Goal: Navigation & Orientation: Find specific page/section

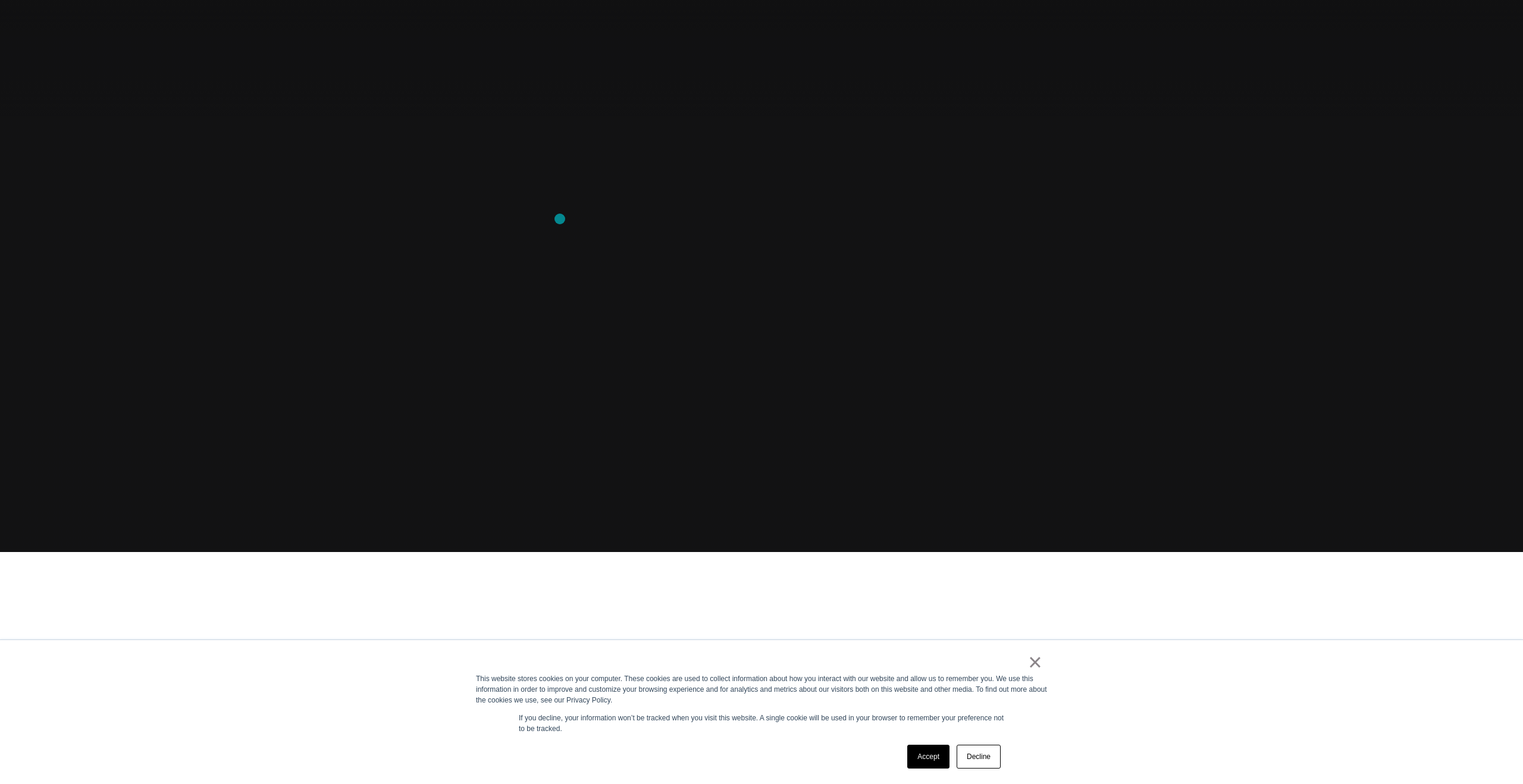
scroll to position [239, 0]
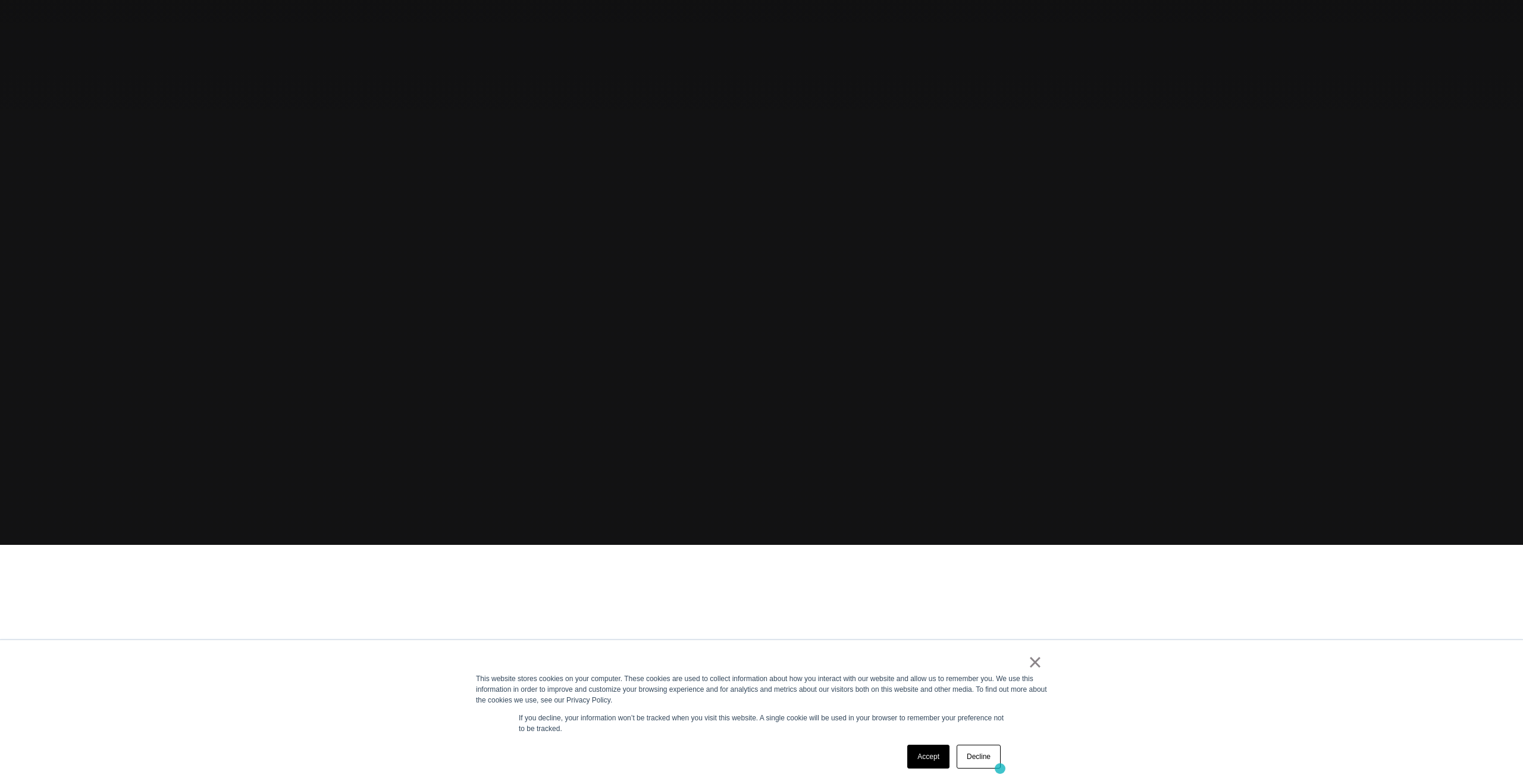
click at [1000, 768] on div "Accept Decline" at bounding box center [954, 757] width 100 height 31
click at [994, 763] on link "Decline" at bounding box center [978, 756] width 44 height 23
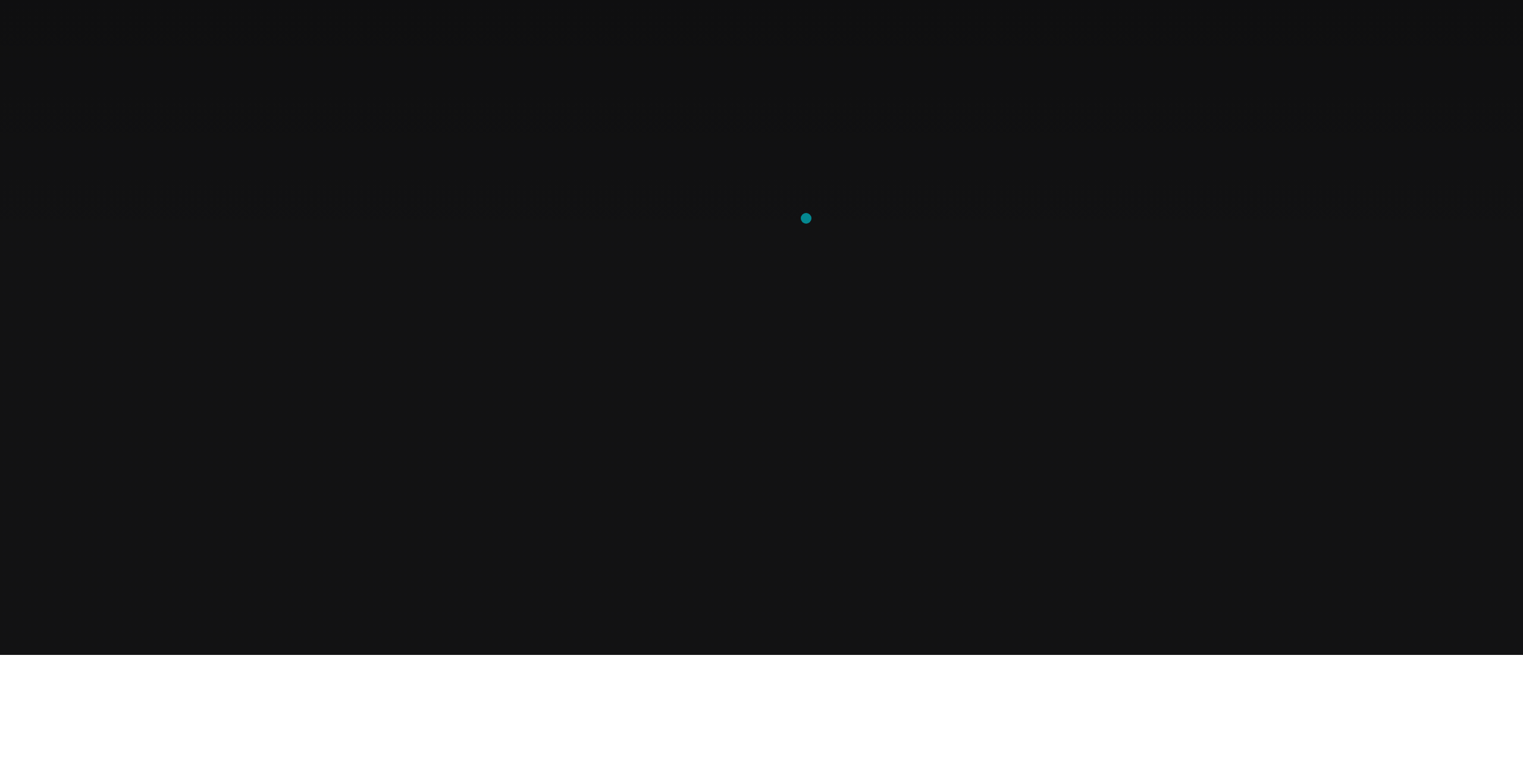
scroll to position [0, 0]
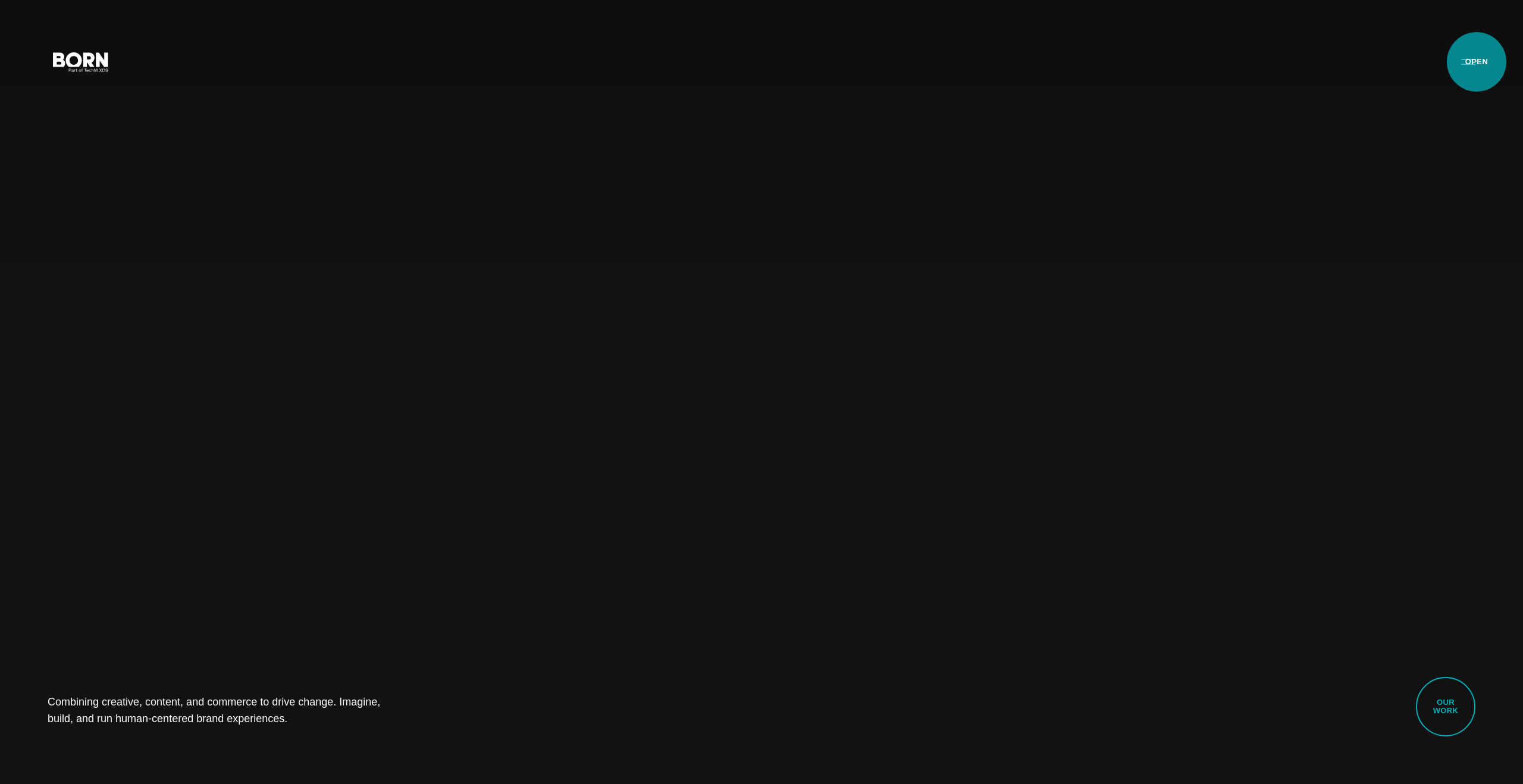
click at [1476, 62] on button "Primary Menu" at bounding box center [1468, 61] width 29 height 25
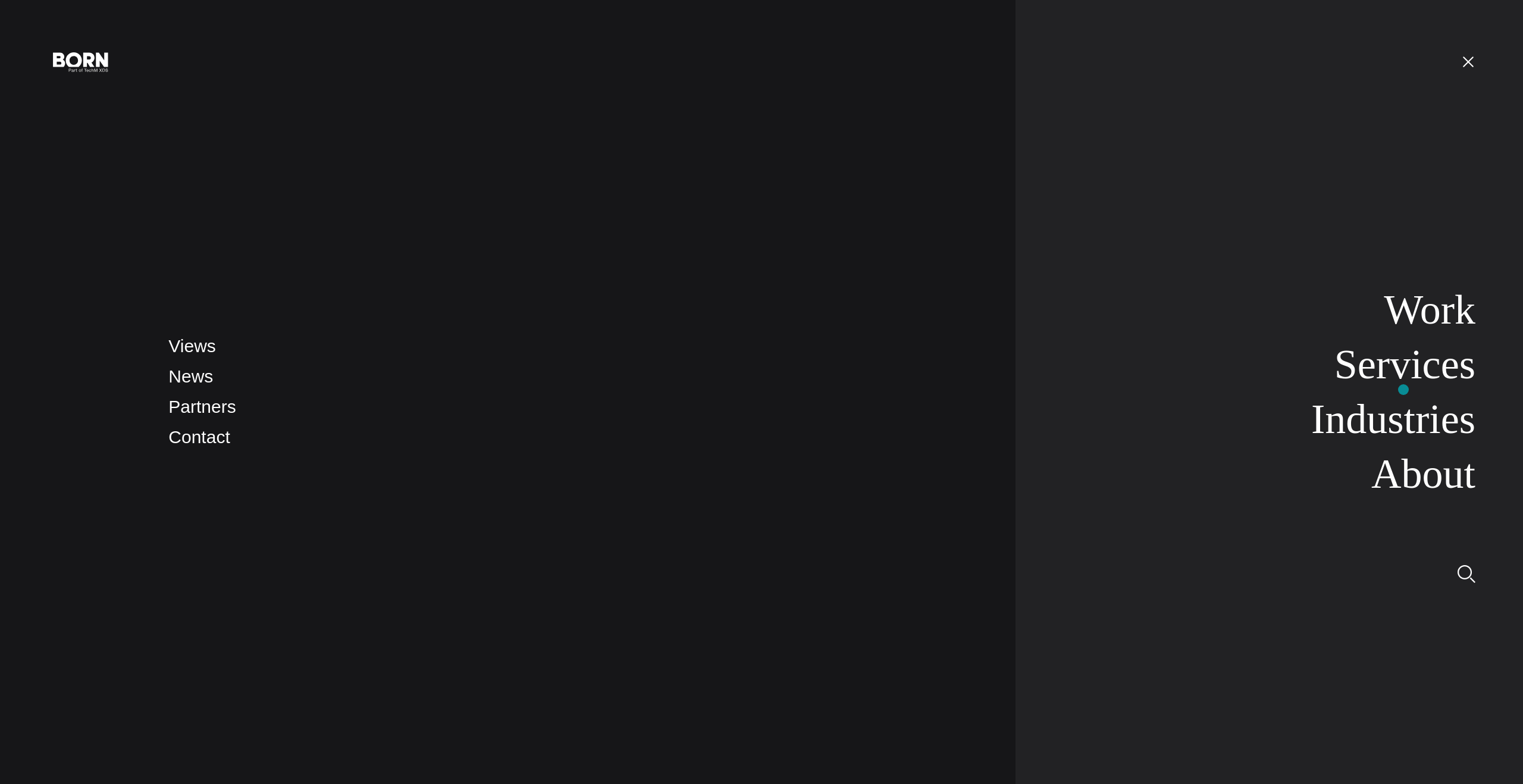
click at [1403, 390] on ul "Work Services Industries About" at bounding box center [1306, 392] width 339 height 213
click at [191, 379] on link "News" at bounding box center [190, 376] width 44 height 20
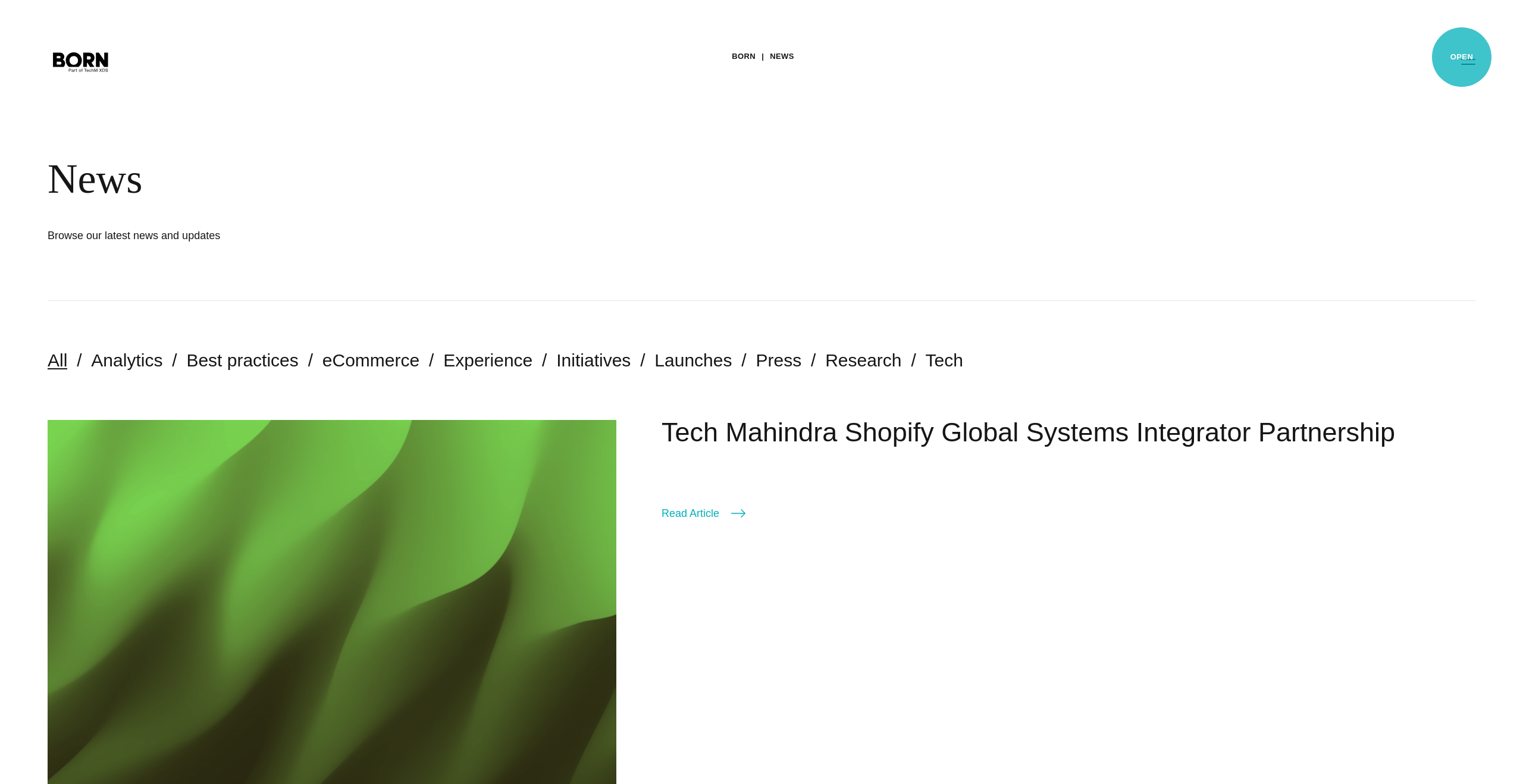
click at [1461, 57] on button "Primary Menu" at bounding box center [1468, 61] width 29 height 25
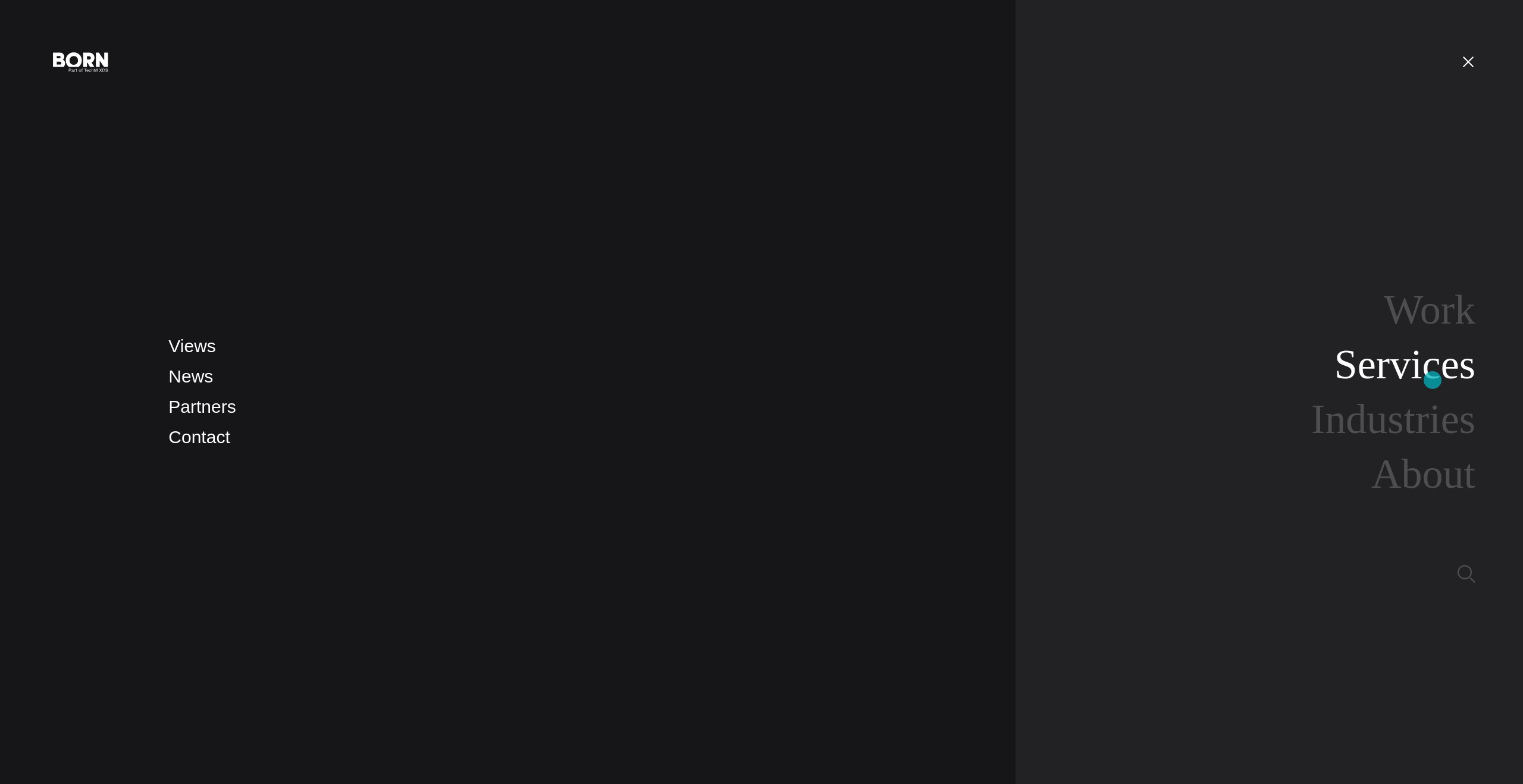
click at [1432, 380] on link "Services" at bounding box center [1404, 364] width 141 height 46
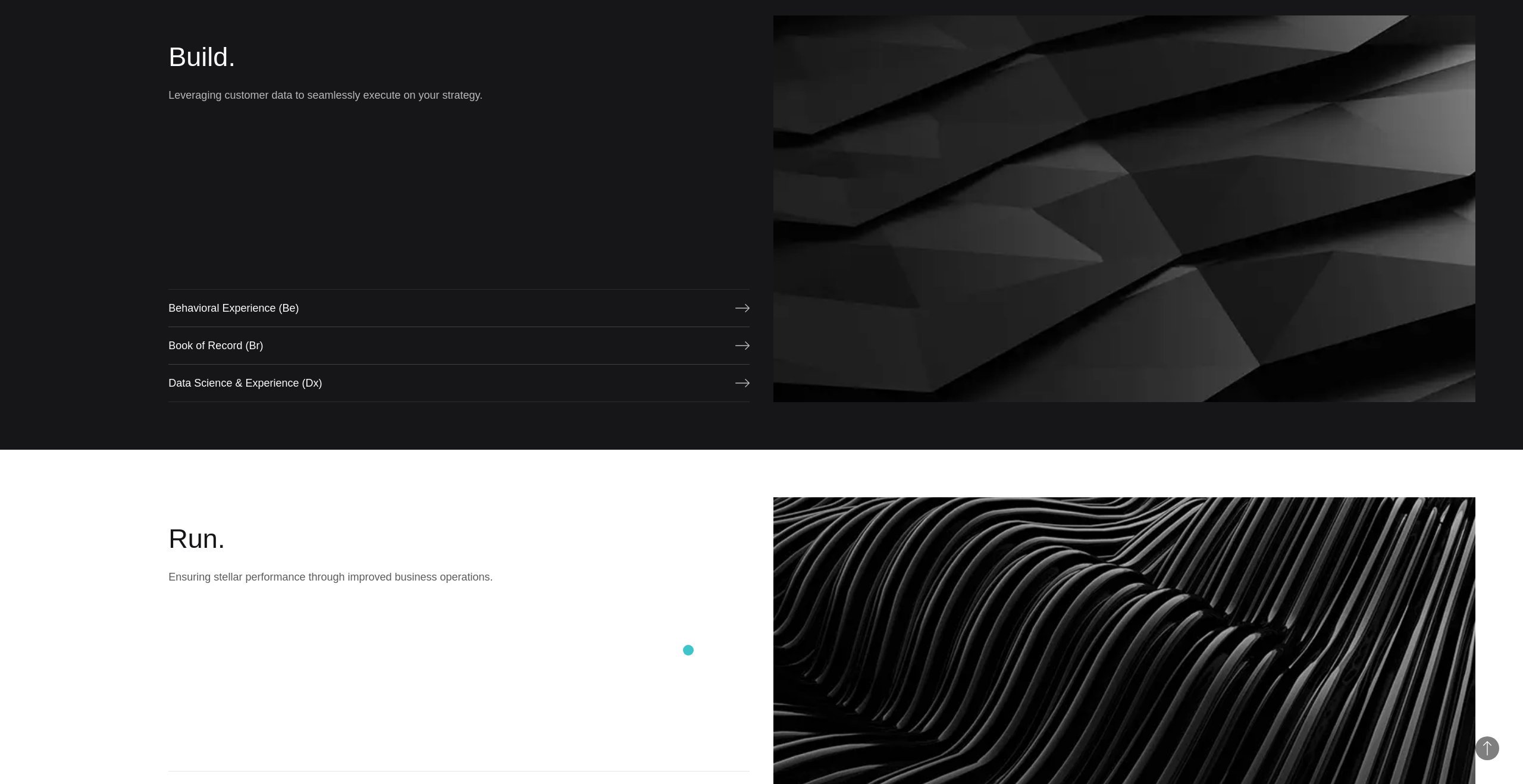
scroll to position [1617, 0]
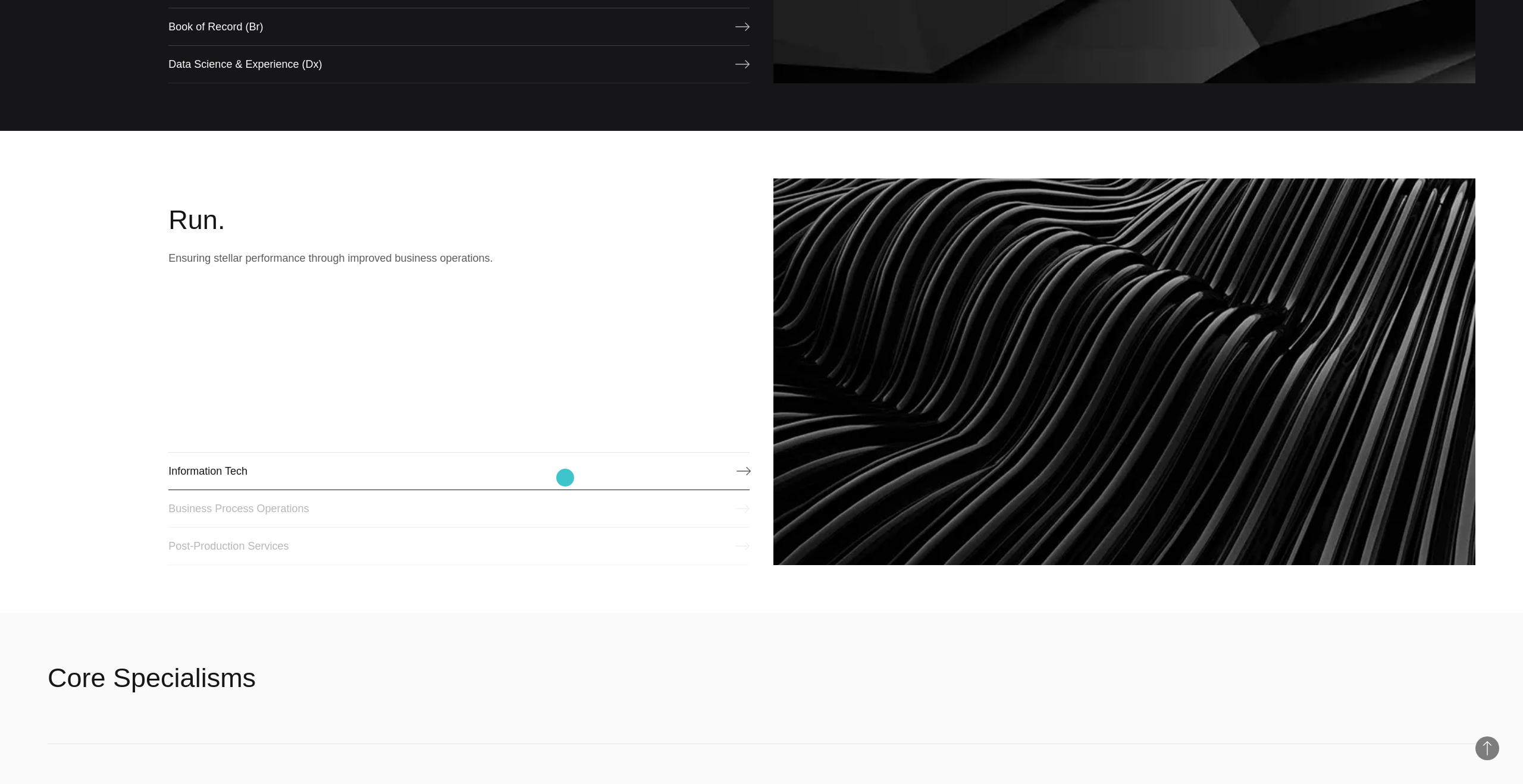
click at [565, 477] on link "Information Tech" at bounding box center [458, 471] width 581 height 38
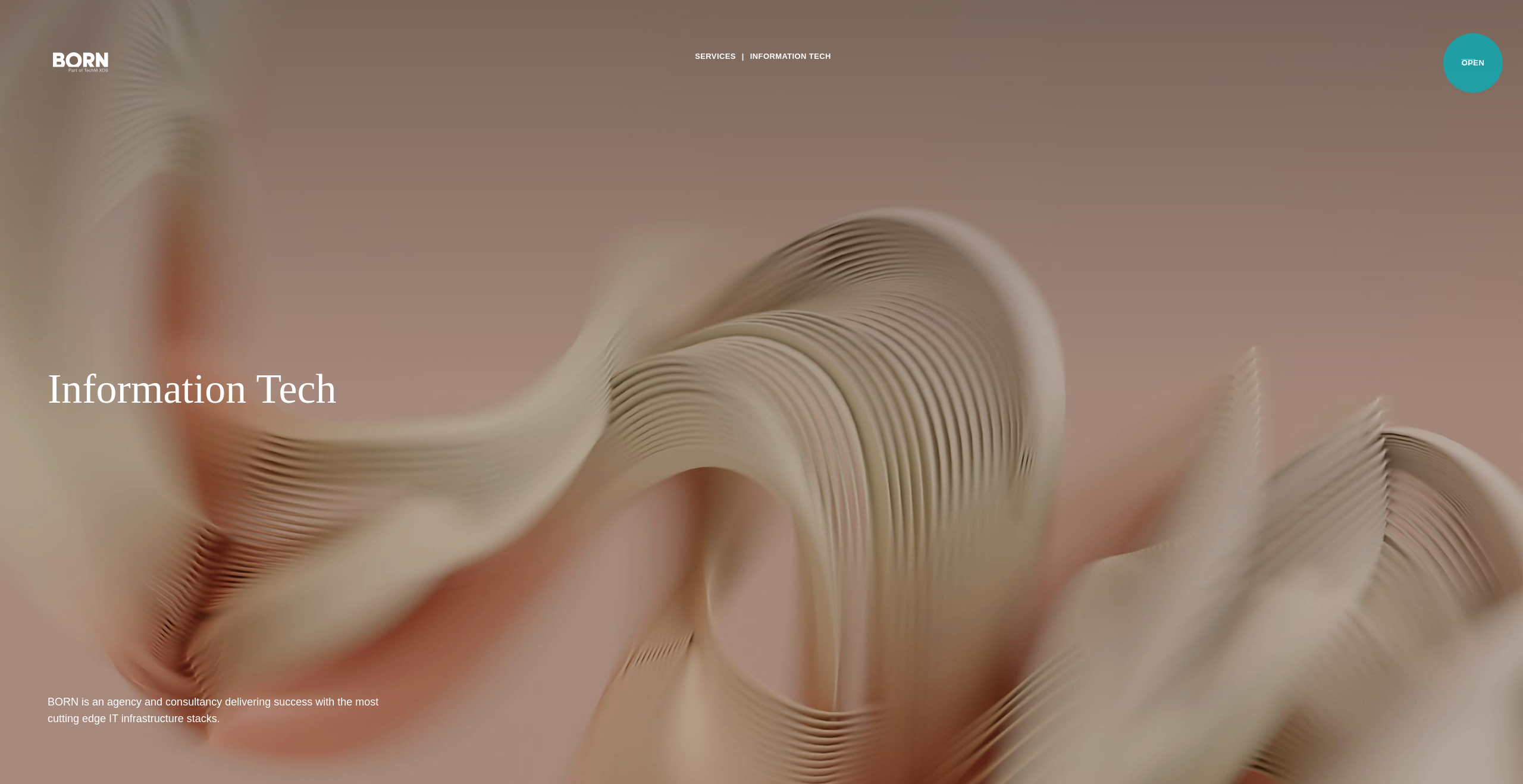
click at [1473, 63] on button "Primary Menu" at bounding box center [1468, 61] width 29 height 25
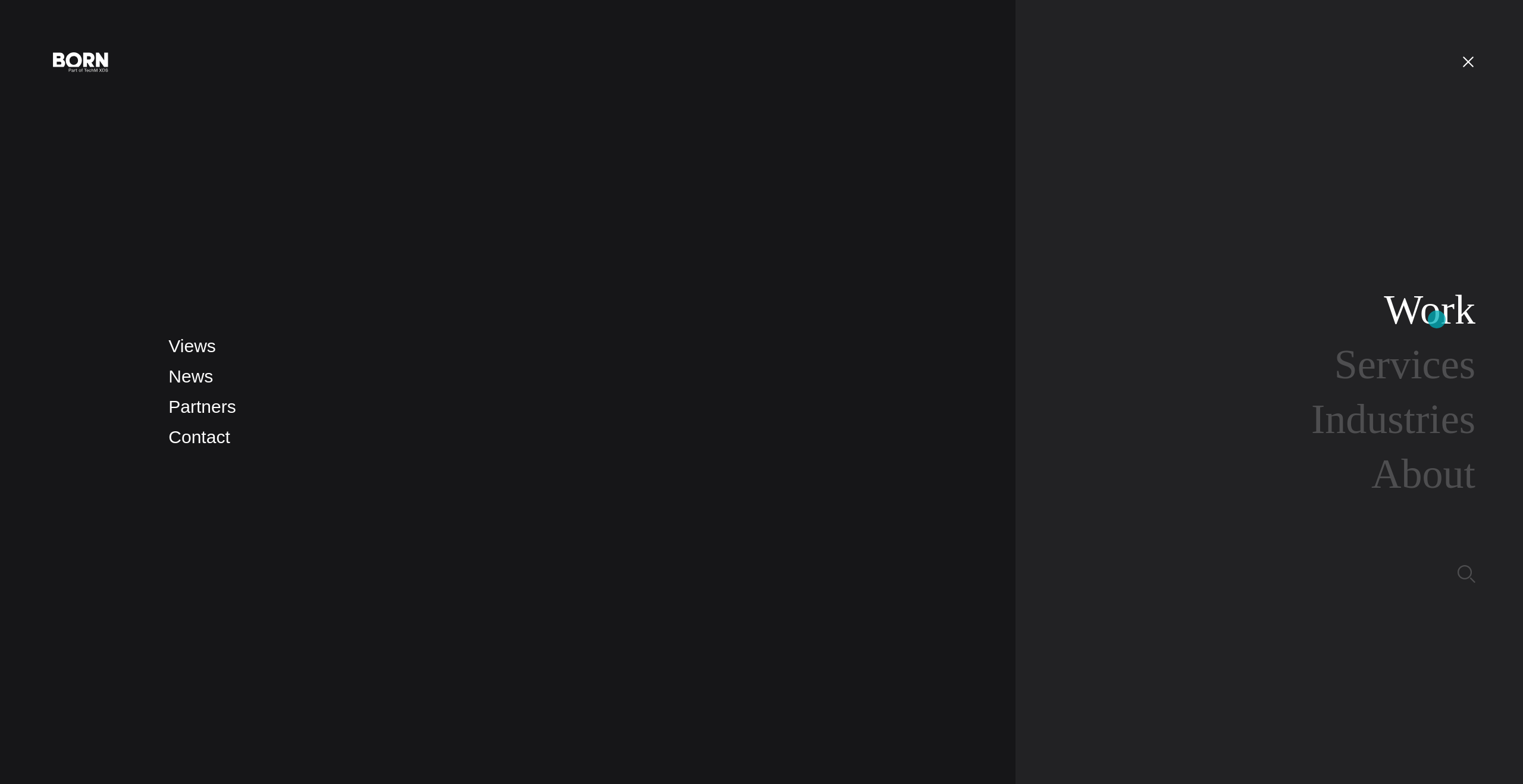
click at [1436, 320] on link "Work" at bounding box center [1429, 309] width 92 height 46
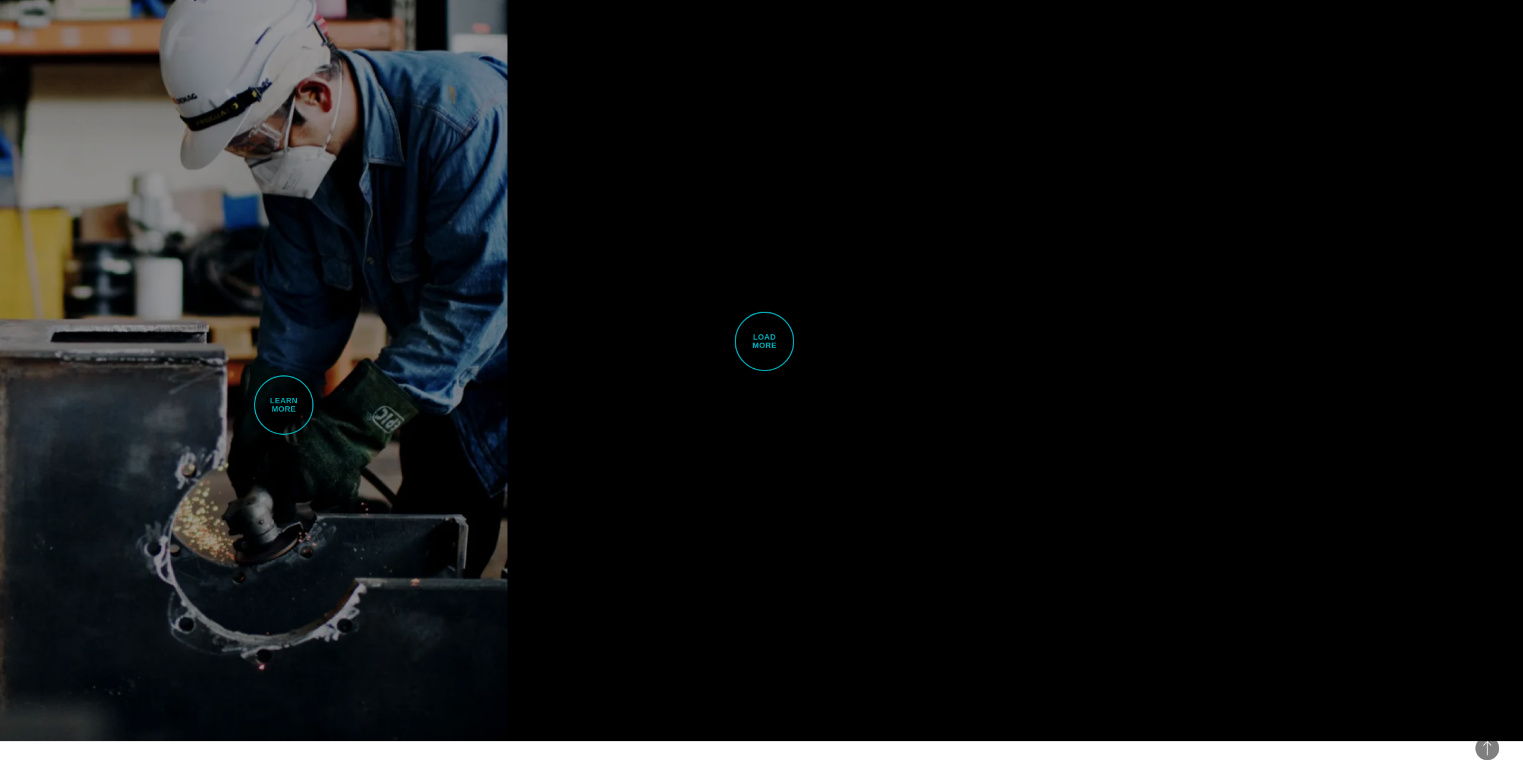
scroll to position [4683, 0]
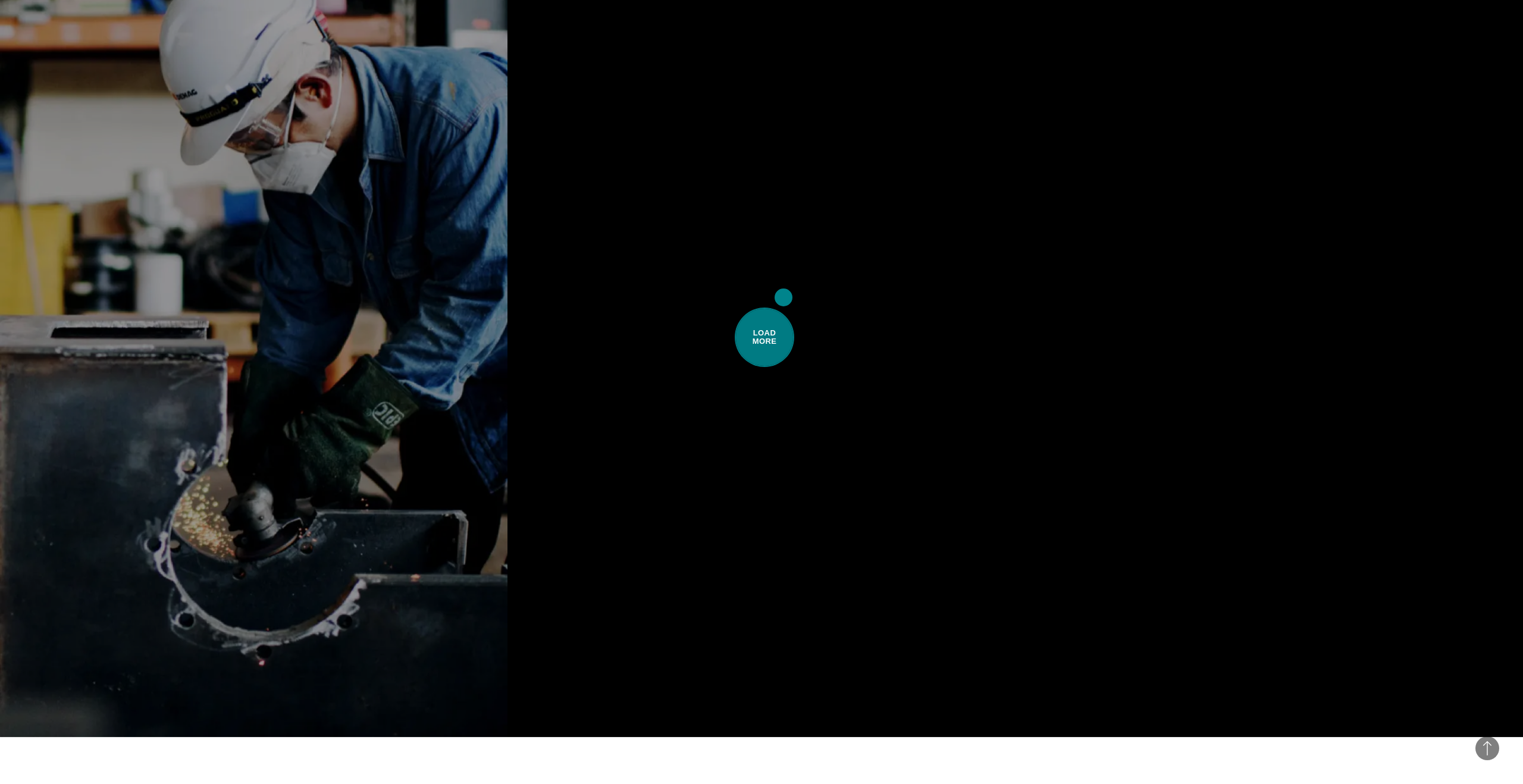
click at [783, 308] on span "Load More" at bounding box center [764, 337] width 60 height 60
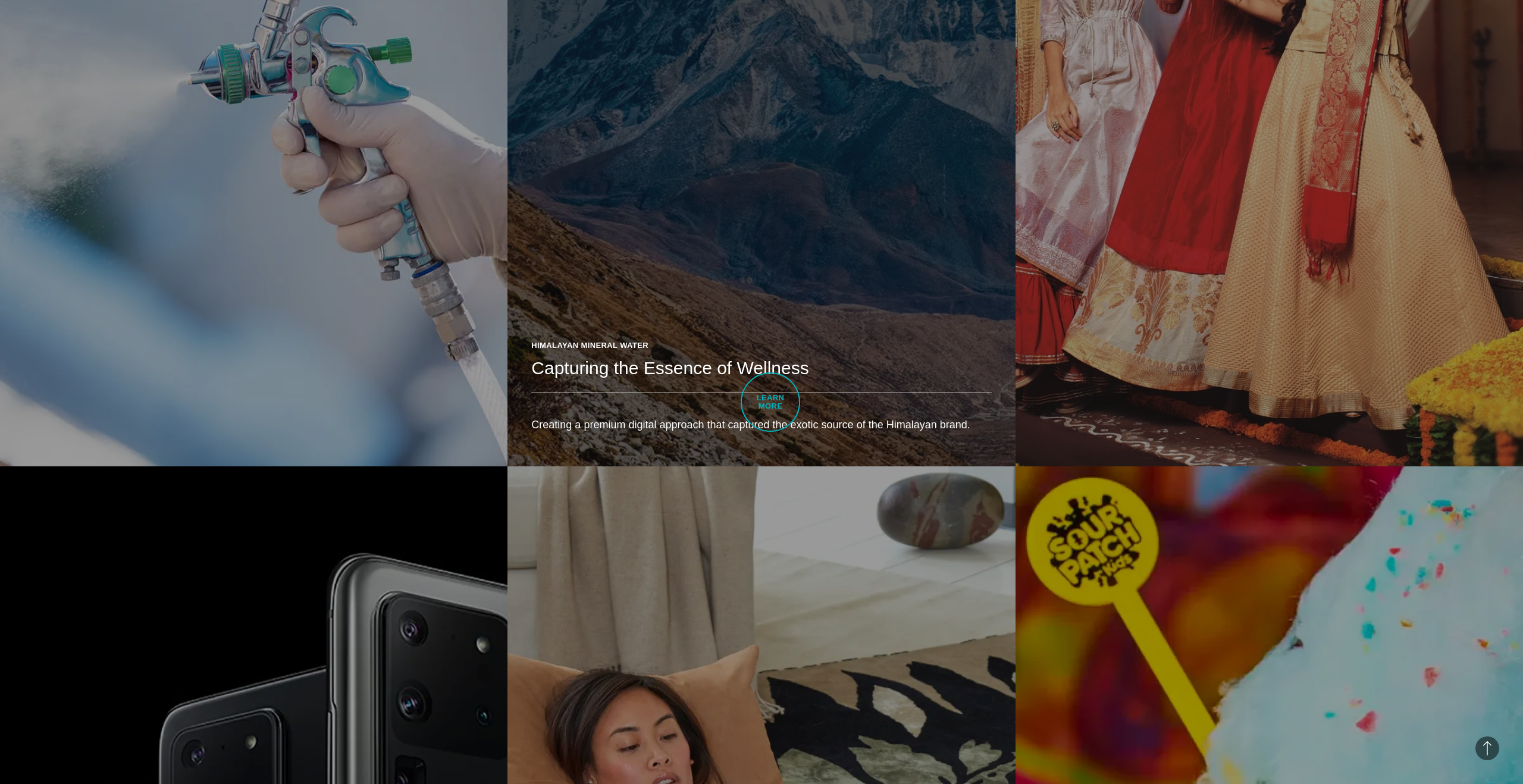
scroll to position [8272, 0]
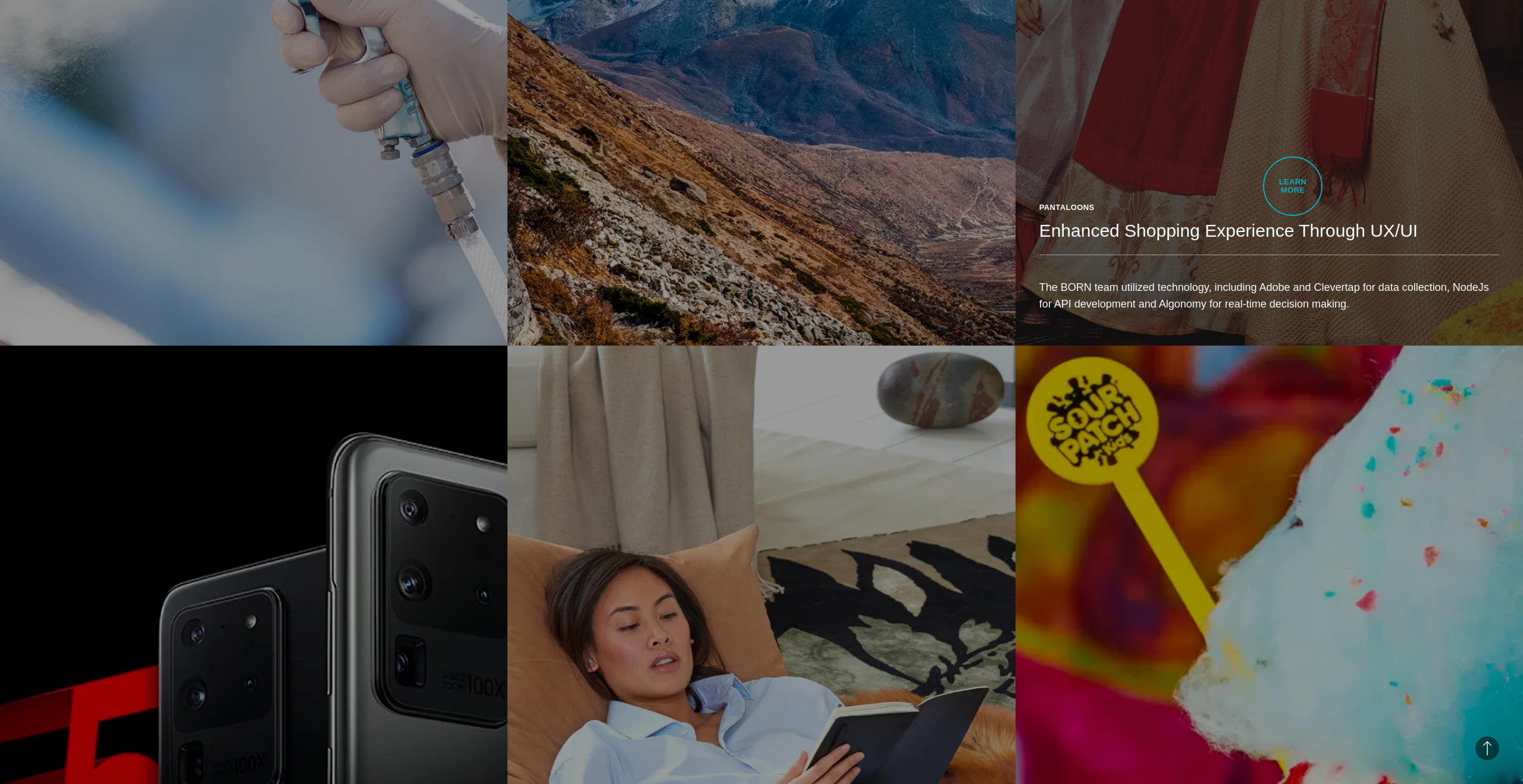
click at [1293, 186] on div "Pantaloons Enhanced Shopping Experience Through UX/UI The BORN team utilized te…" at bounding box center [1269, 262] width 508 height 168
click at [1208, 211] on header "Pantaloons Enhanced Shopping Experience Through UX/UI" at bounding box center [1269, 229] width 460 height 54
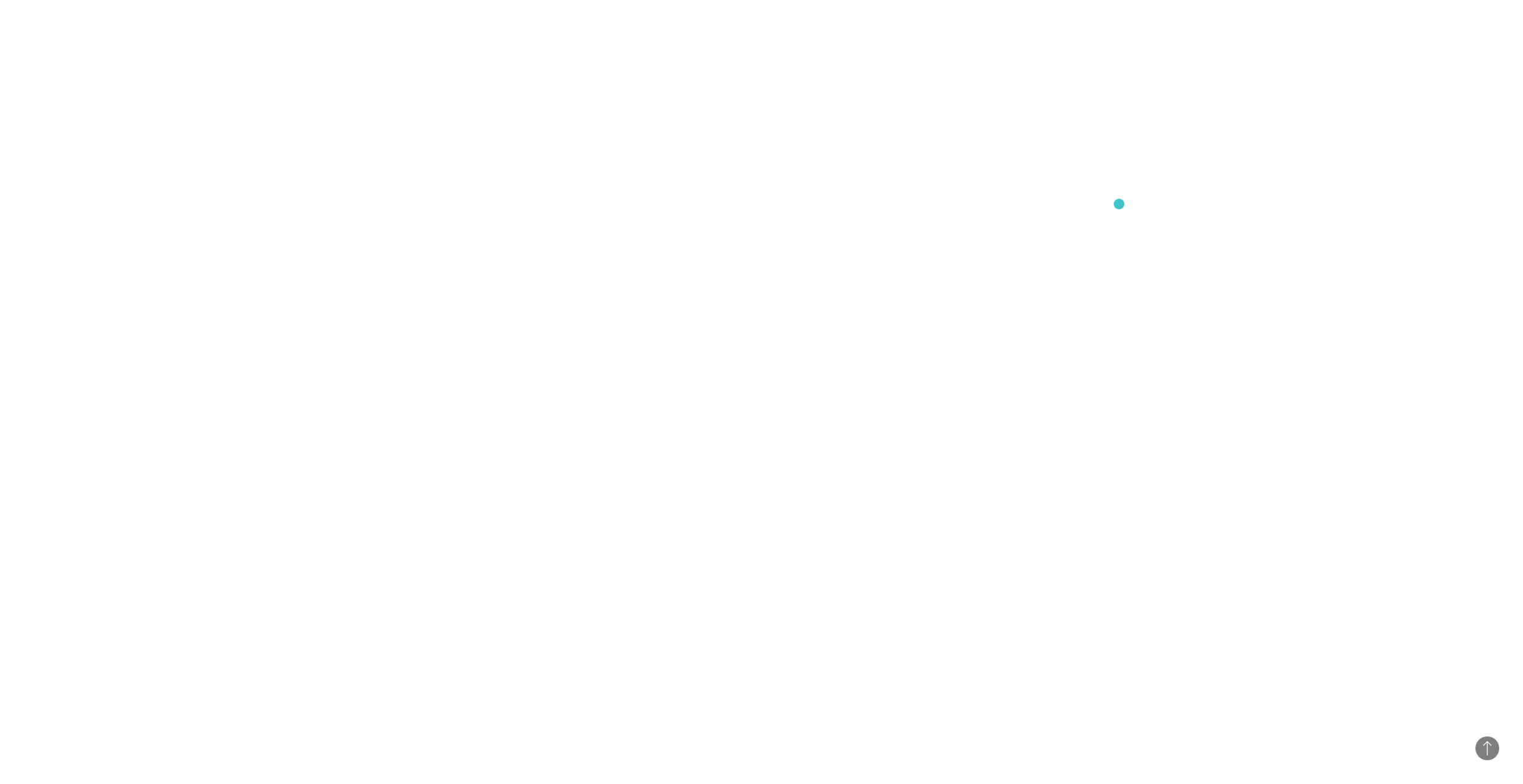
scroll to position [11420, 0]
